Goal: Find contact information: Find contact information

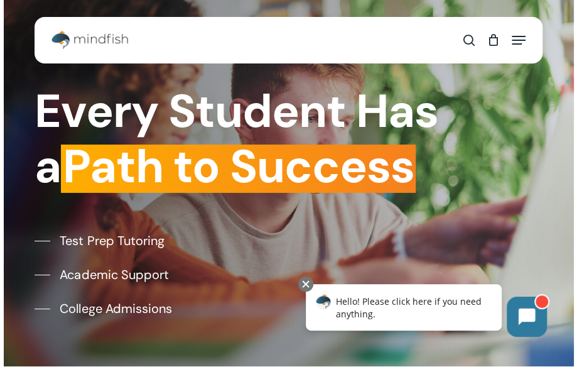
click at [523, 41] on span "Navigation Menu" at bounding box center [519, 40] width 14 height 13
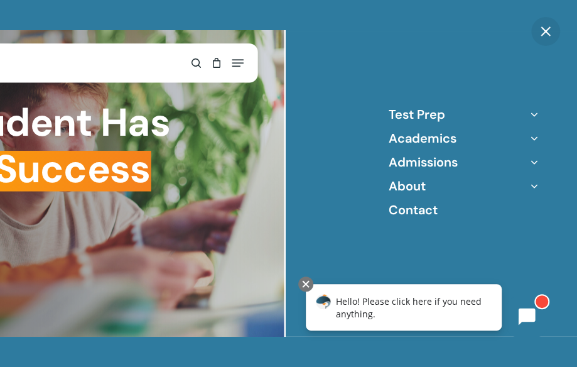
click at [533, 185] on icon "Off Canvas Menu" at bounding box center [535, 186] width 18 height 18
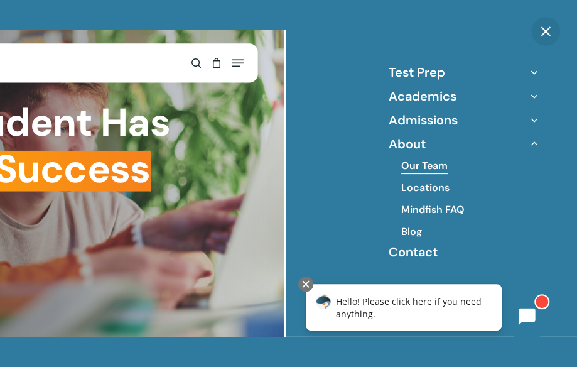
click at [420, 168] on link "Our Team" at bounding box center [424, 166] width 46 height 14
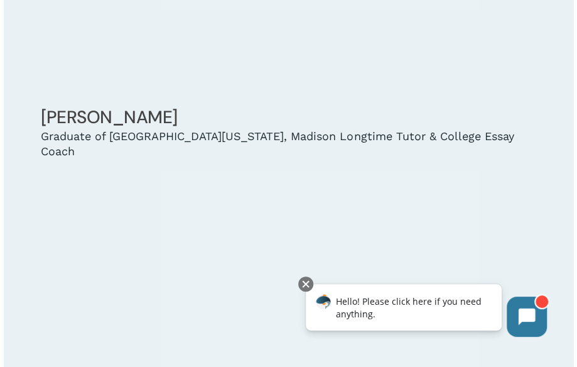
scroll to position [4303, 0]
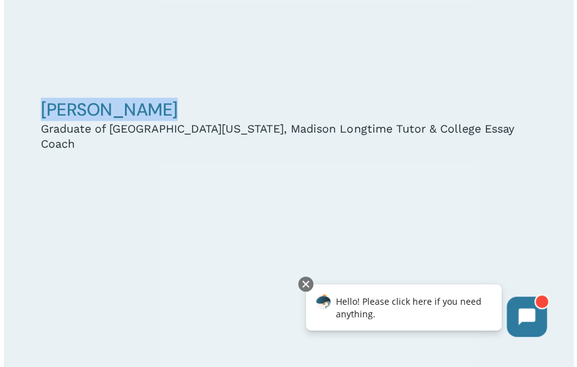
drag, startPoint x: 165, startPoint y: 102, endPoint x: 45, endPoint y: 111, distance: 120.9
click at [45, 111] on h4 "Augie Bennett" at bounding box center [288, 109] width 495 height 23
copy link "Augie Bennett"
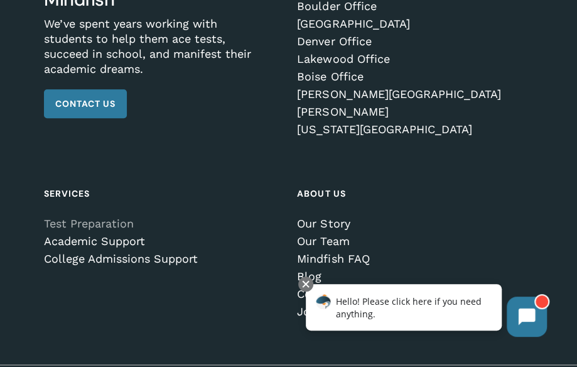
scroll to position [22854, 0]
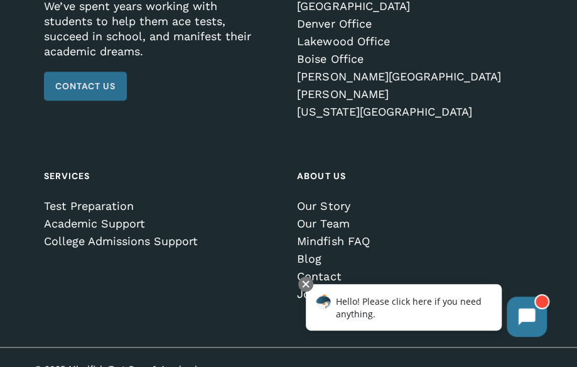
click at [89, 80] on span "Contact Us" at bounding box center [85, 86] width 60 height 13
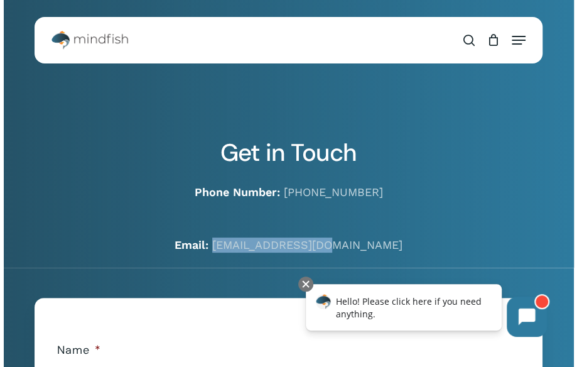
drag, startPoint x: 368, startPoint y: 247, endPoint x: 254, endPoint y: 252, distance: 114.4
click at [254, 252] on div "Get in Touch Phone Number: [PHONE_NUMBER] Email: [EMAIL_ADDRESS][DOMAIN_NAME]" at bounding box center [289, 134] width 508 height 268
copy link "[EMAIL_ADDRESS][DOMAIN_NAME]"
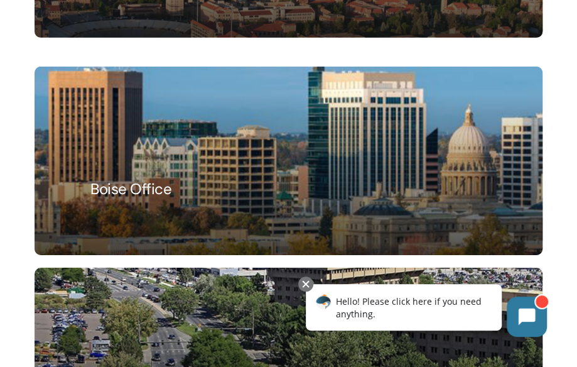
scroll to position [2087, 0]
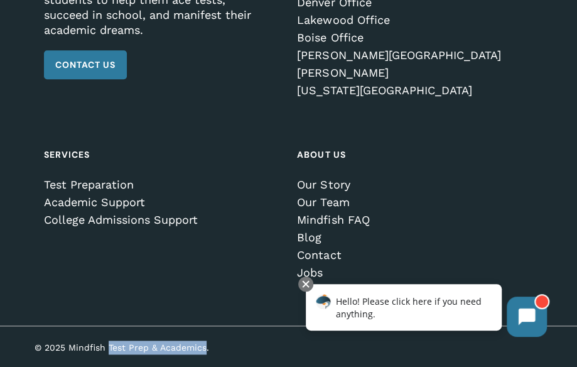
drag, startPoint x: 206, startPoint y: 347, endPoint x: 109, endPoint y: 349, distance: 96.7
click at [109, 349] on p "© 2025 Mindfish Test Prep & Academics." at bounding box center [159, 347] width 249 height 14
copy p "Test Prep & Academics"
